Goal: Find specific page/section: Find specific page/section

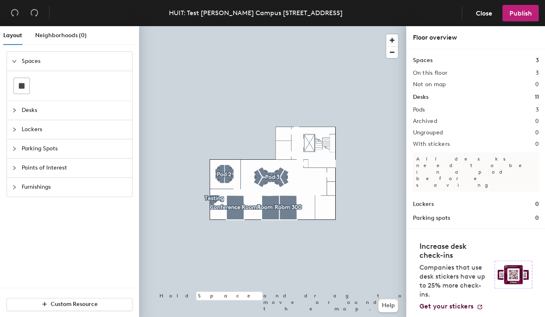
click at [52, 182] on span "Furnishings" at bounding box center [75, 187] width 106 height 19
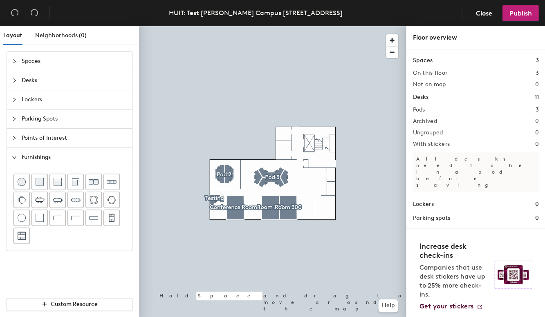
click at [49, 142] on span "Points of Interest" at bounding box center [75, 138] width 106 height 19
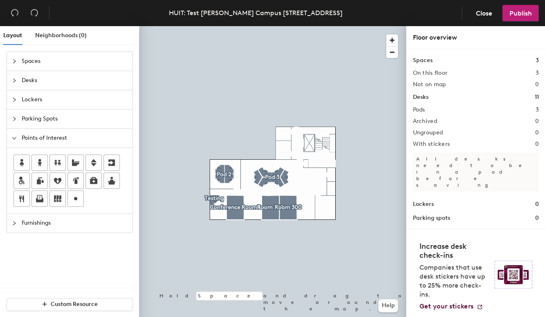
click at [54, 115] on span "Parking Spots" at bounding box center [75, 119] width 106 height 19
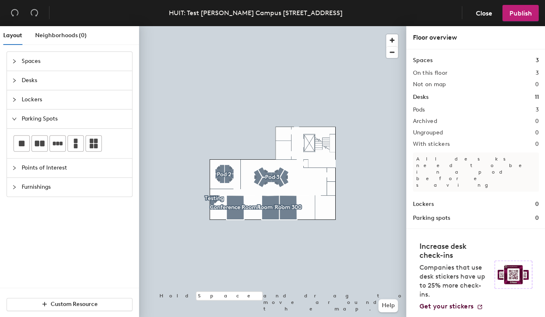
click at [92, 169] on span "Points of Interest" at bounding box center [75, 168] width 106 height 19
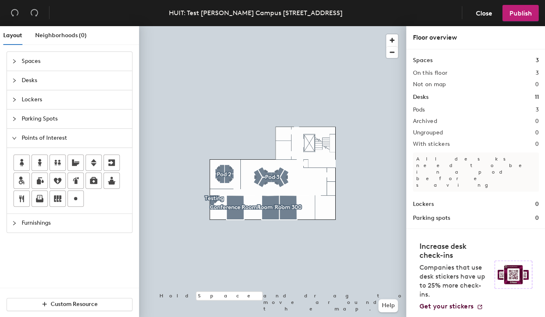
click at [54, 115] on span "Parking Spots" at bounding box center [75, 119] width 106 height 19
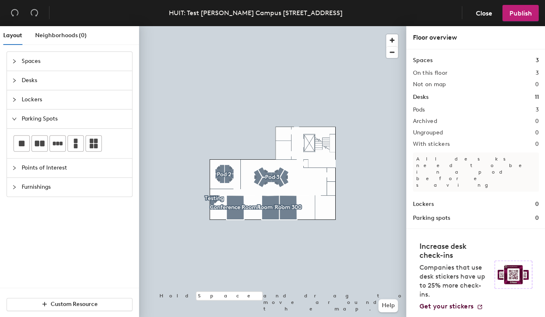
click at [36, 103] on span "Lockers" at bounding box center [75, 99] width 106 height 19
click at [33, 79] on span "Desks" at bounding box center [75, 80] width 106 height 19
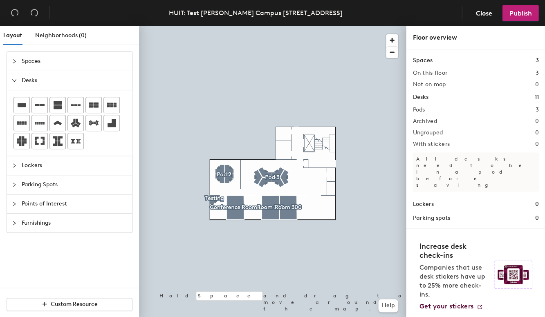
click at [43, 65] on span "Spaces" at bounding box center [75, 61] width 106 height 19
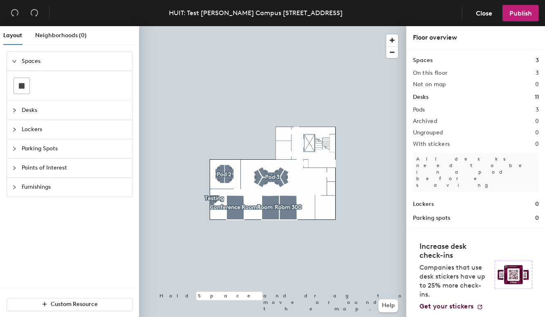
click at [40, 117] on span "Desks" at bounding box center [75, 110] width 106 height 19
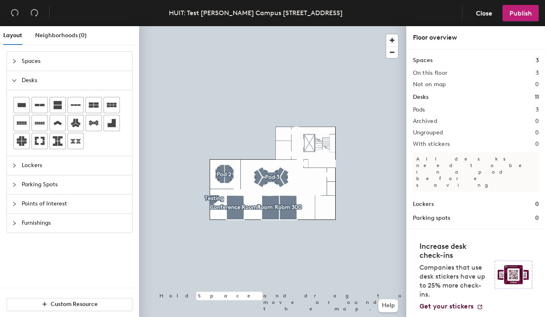
click at [43, 167] on span "Lockers" at bounding box center [75, 165] width 106 height 19
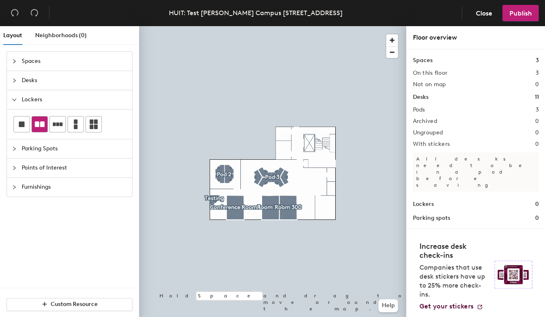
click at [45, 130] on div at bounding box center [40, 125] width 16 height 16
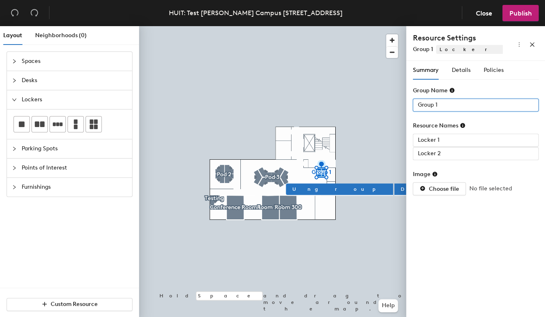
click at [465, 106] on input "Group 1" at bounding box center [476, 105] width 126 height 13
type input "Lockers"
